Goal: Check status: Check status

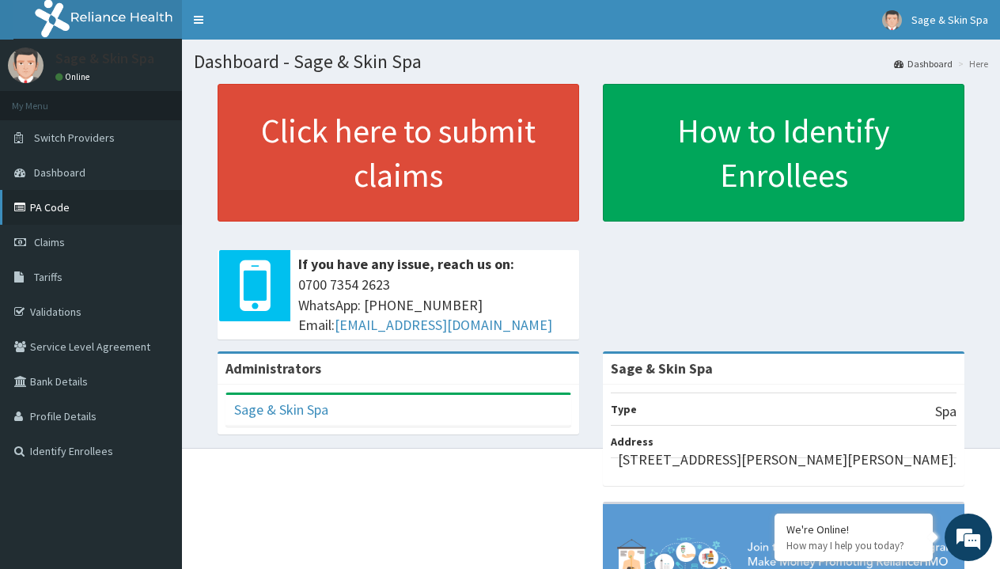
click at [86, 214] on link "PA Code" at bounding box center [91, 207] width 182 height 35
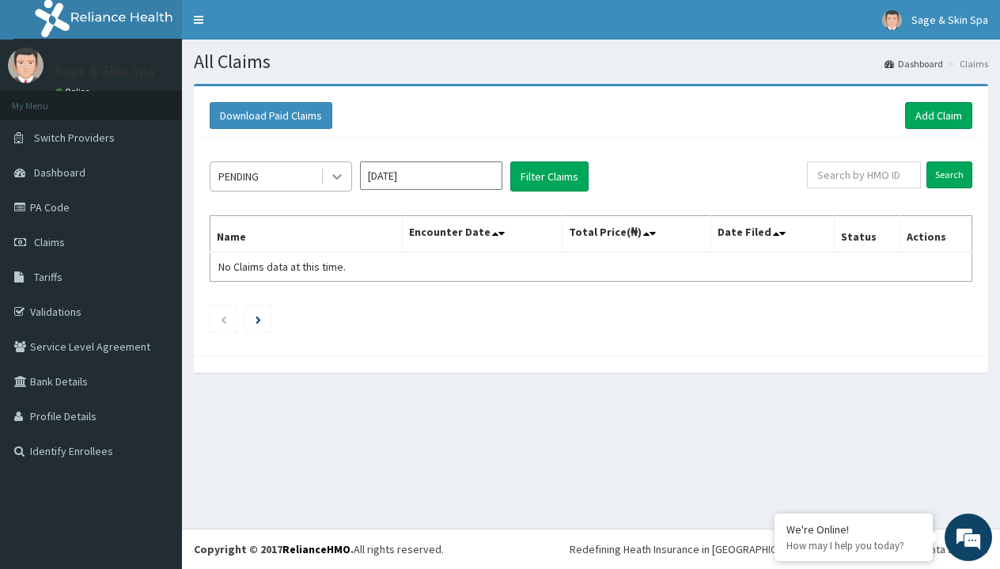
click at [339, 176] on icon at bounding box center [337, 177] width 16 height 16
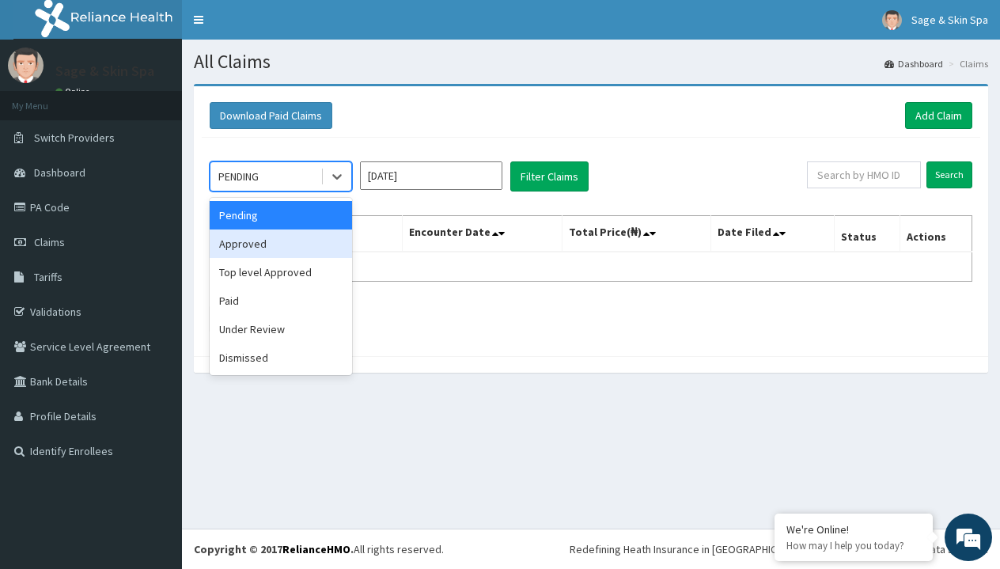
click at [249, 243] on div "Approved" at bounding box center [281, 243] width 142 height 28
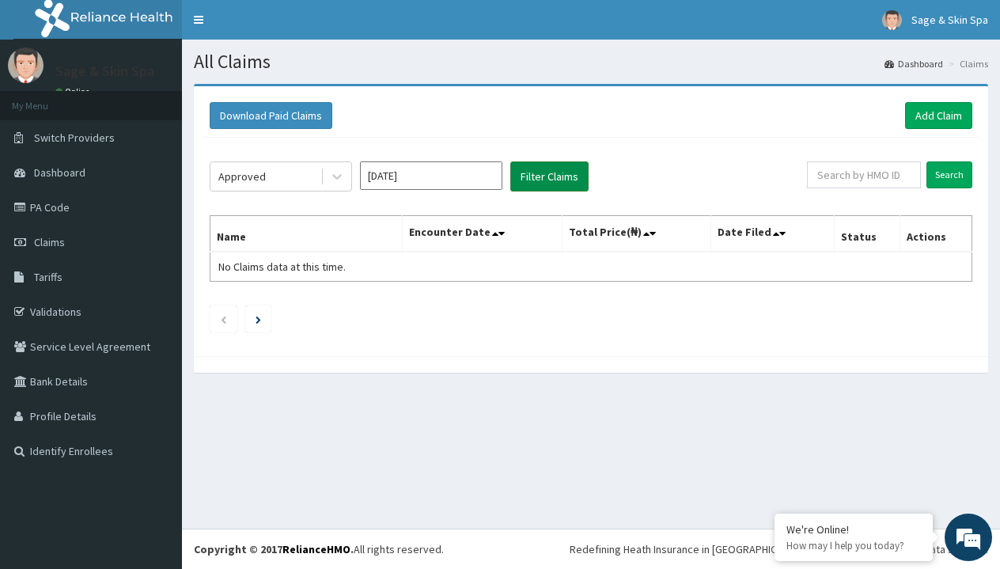
click at [541, 189] on button "Filter Claims" at bounding box center [549, 176] width 78 height 30
click at [490, 179] on input "Aug 2025" at bounding box center [431, 175] width 142 height 28
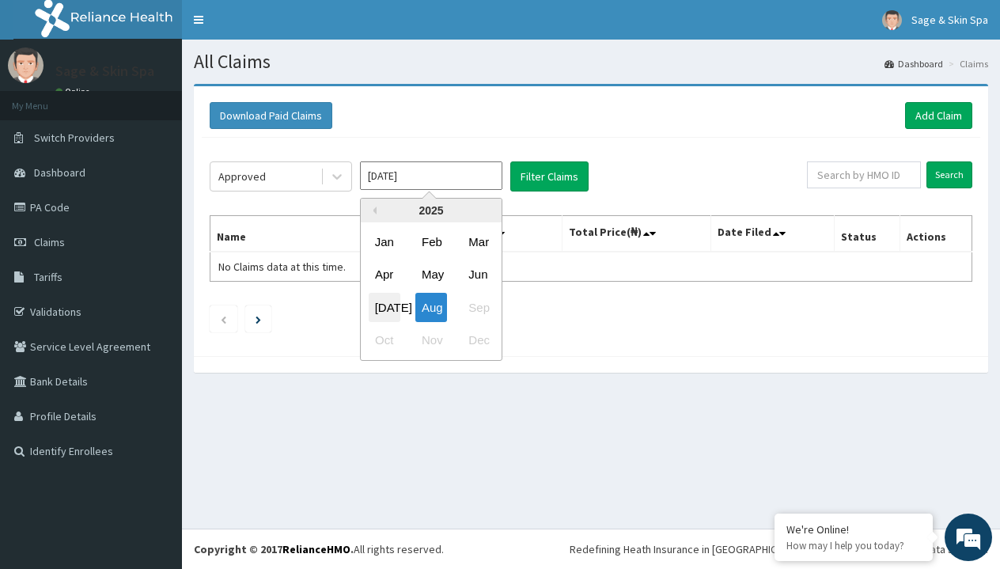
click at [385, 310] on div "Jul" at bounding box center [385, 307] width 32 height 29
type input "Jul 2025"
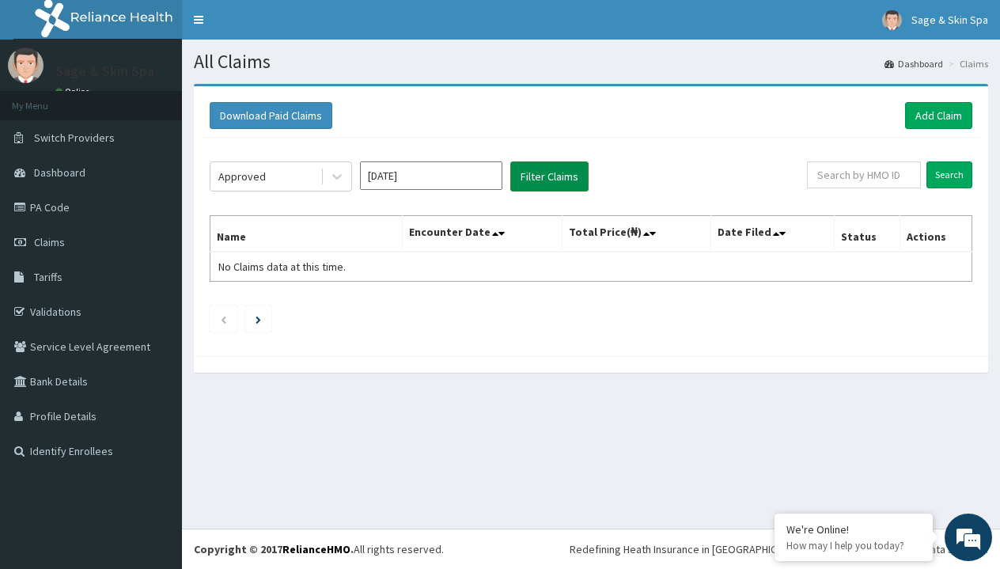
click at [531, 180] on button "Filter Claims" at bounding box center [549, 176] width 78 height 30
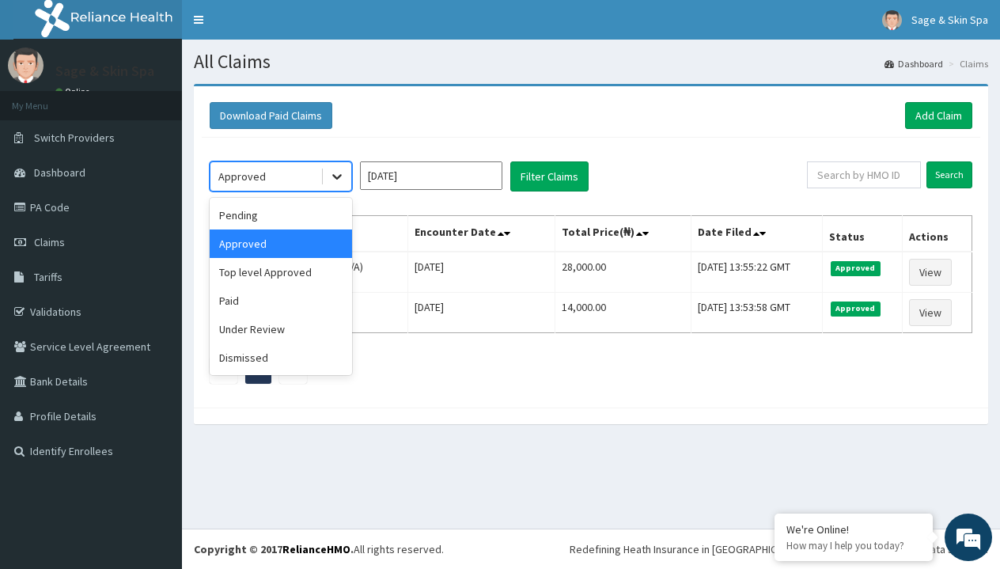
click at [333, 176] on icon at bounding box center [336, 178] width 9 height 6
click at [309, 214] on div "Pending" at bounding box center [281, 215] width 142 height 28
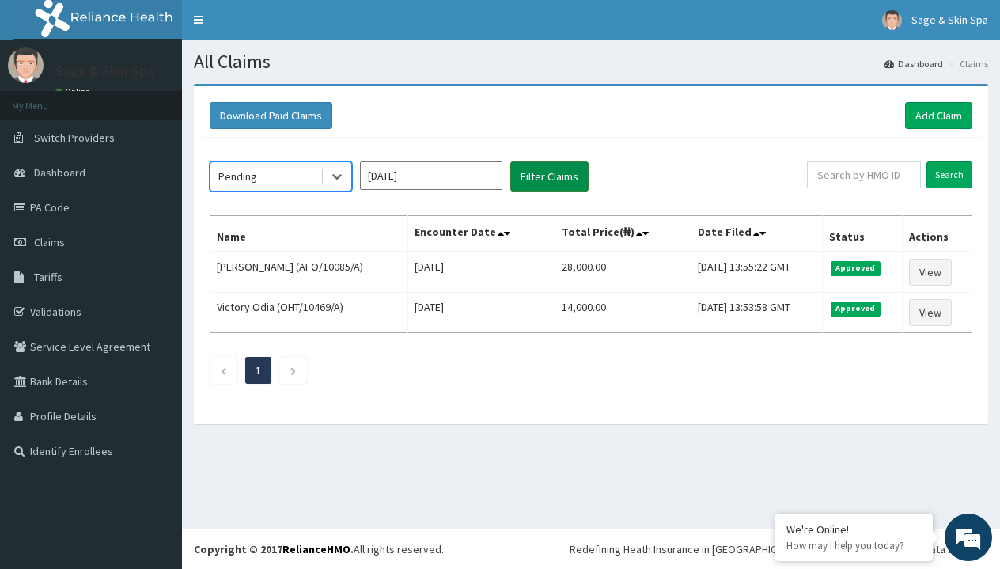
click at [567, 169] on button "Filter Claims" at bounding box center [549, 176] width 78 height 30
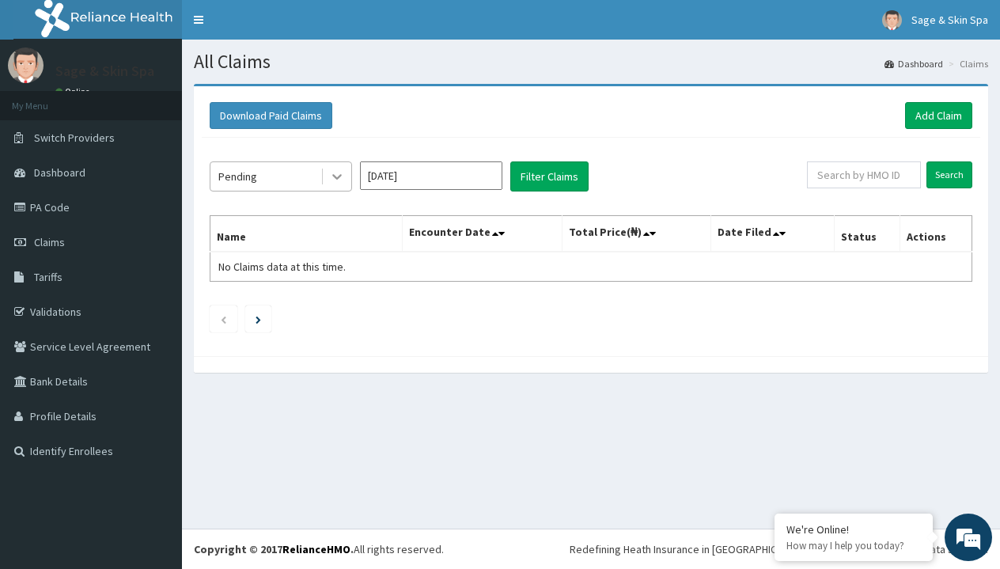
click at [336, 177] on icon at bounding box center [336, 178] width 9 height 6
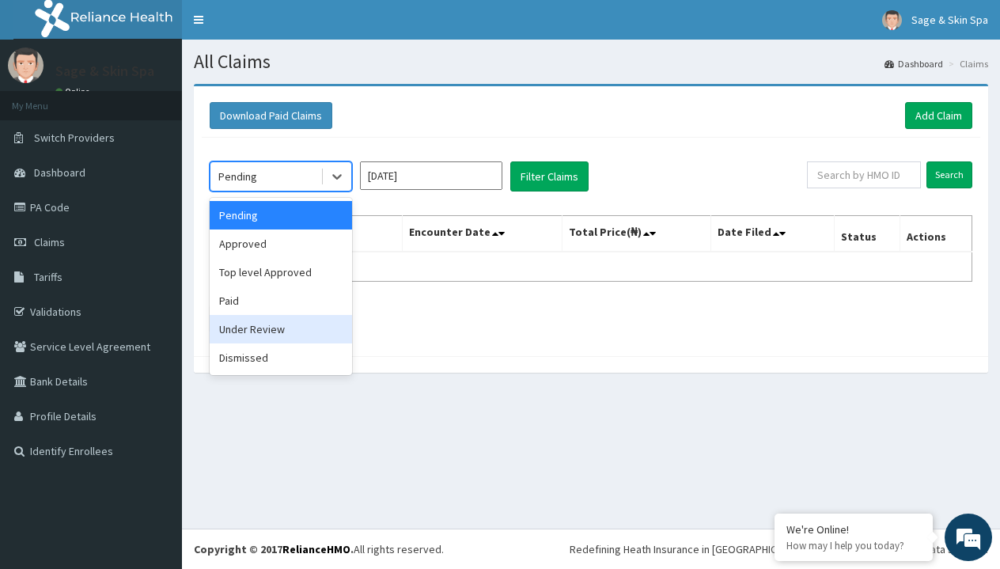
click at [301, 332] on div "Under Review" at bounding box center [281, 329] width 142 height 28
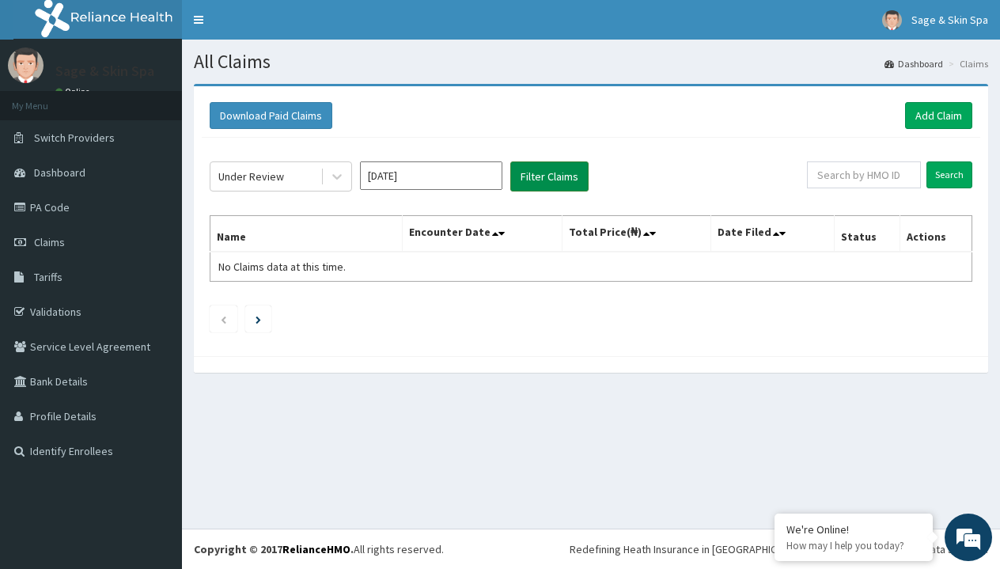
click at [526, 172] on button "Filter Claims" at bounding box center [549, 176] width 78 height 30
click at [337, 176] on icon at bounding box center [337, 177] width 16 height 16
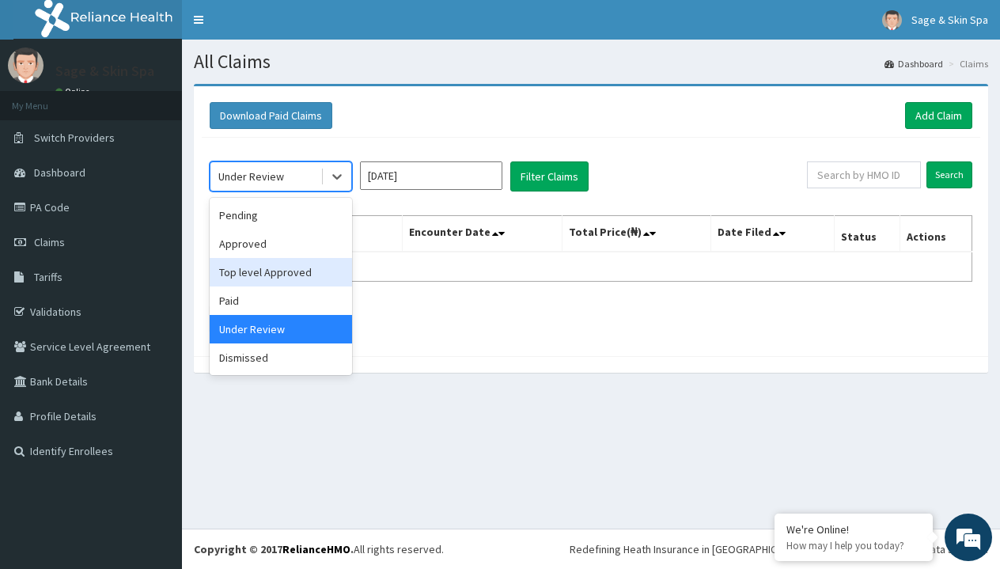
click at [280, 270] on div "Top level Approved" at bounding box center [281, 272] width 142 height 28
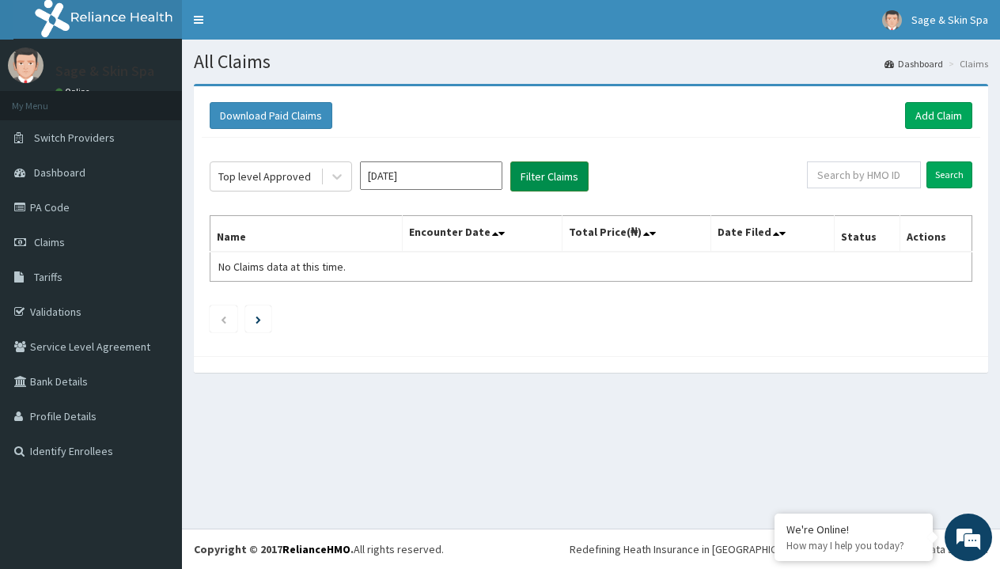
click at [542, 178] on button "Filter Claims" at bounding box center [549, 176] width 78 height 30
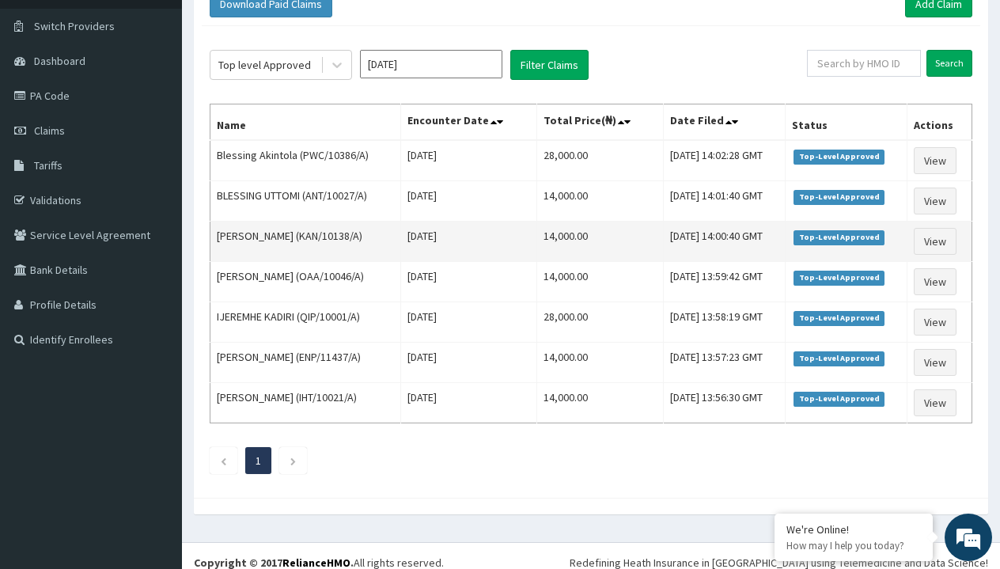
scroll to position [116, 0]
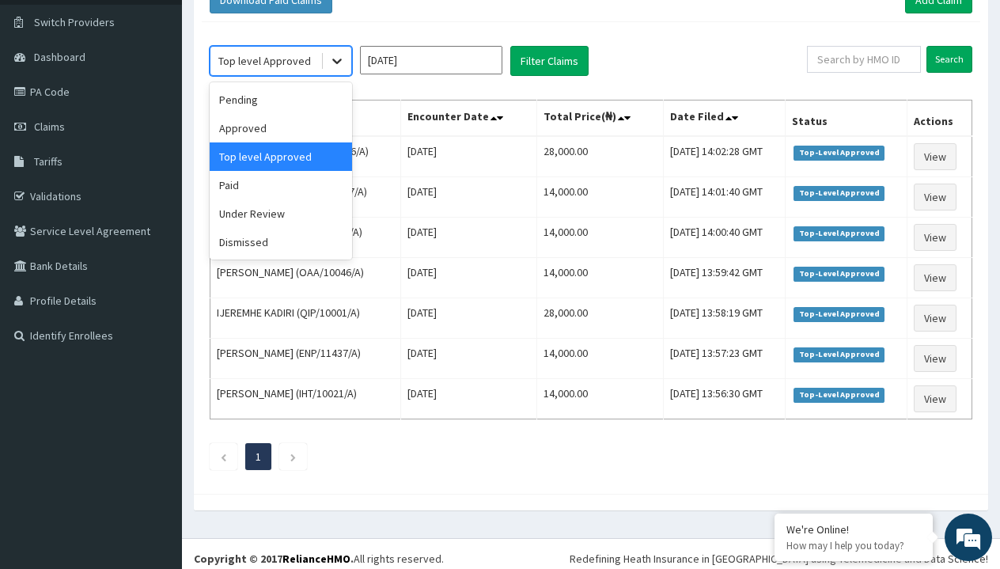
click at [340, 66] on icon at bounding box center [337, 61] width 16 height 16
click at [273, 127] on div "Approved" at bounding box center [281, 128] width 142 height 28
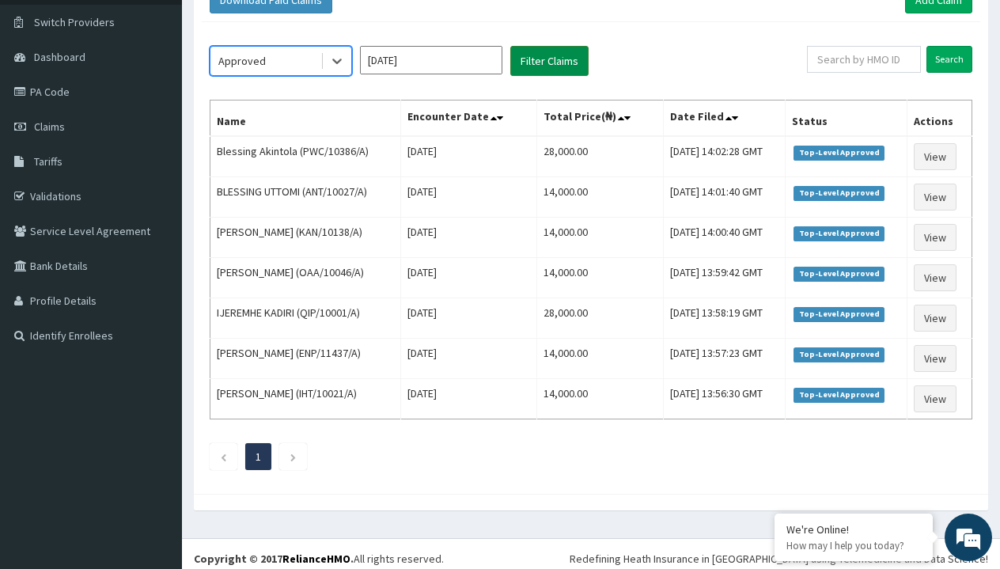
click at [539, 64] on button "Filter Claims" at bounding box center [549, 61] width 78 height 30
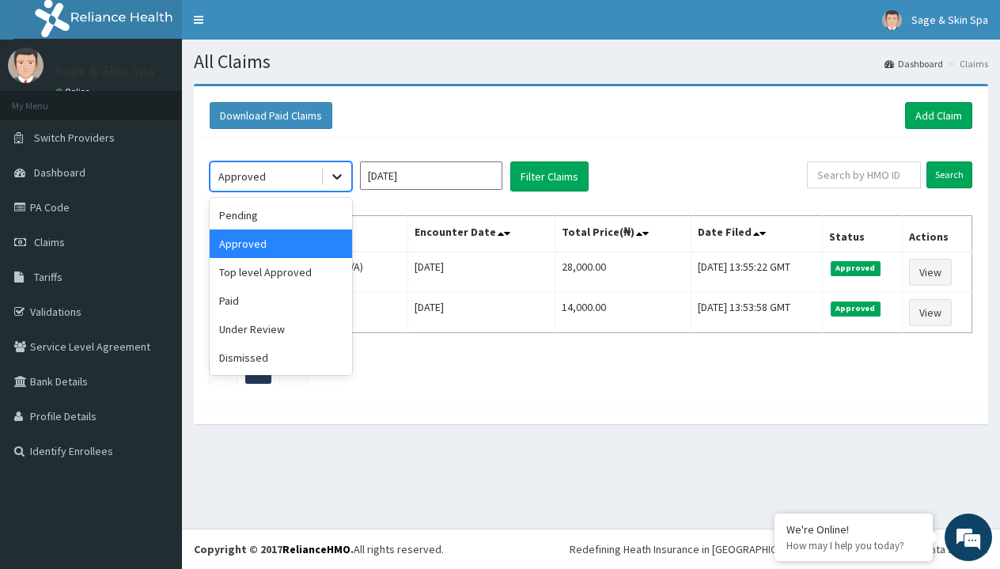
click at [335, 172] on icon at bounding box center [337, 177] width 16 height 16
click at [260, 304] on div "Paid" at bounding box center [281, 300] width 142 height 28
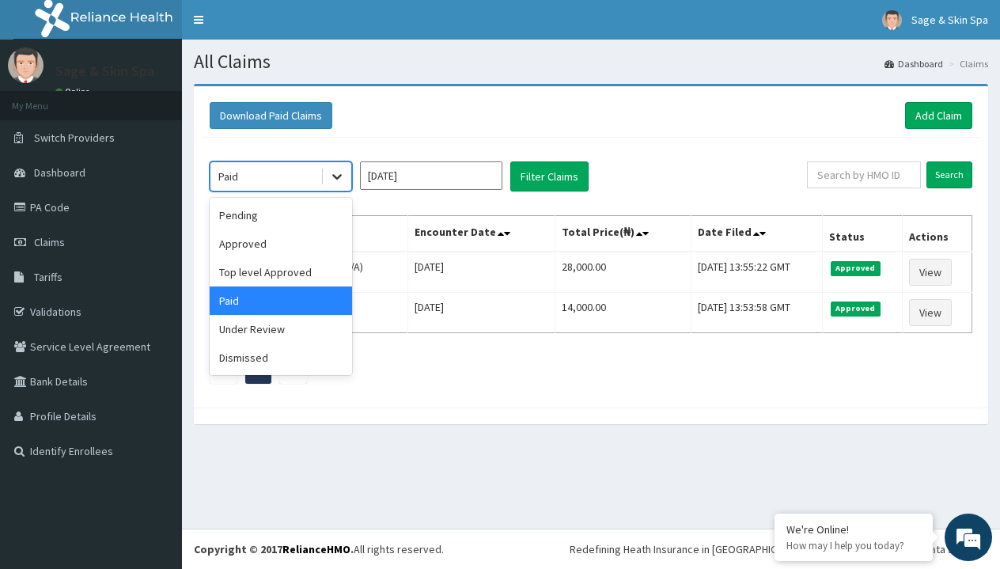
click at [343, 181] on icon at bounding box center [337, 177] width 16 height 16
click at [330, 206] on div "Pending" at bounding box center [281, 215] width 142 height 28
